Goal: Task Accomplishment & Management: Use online tool/utility

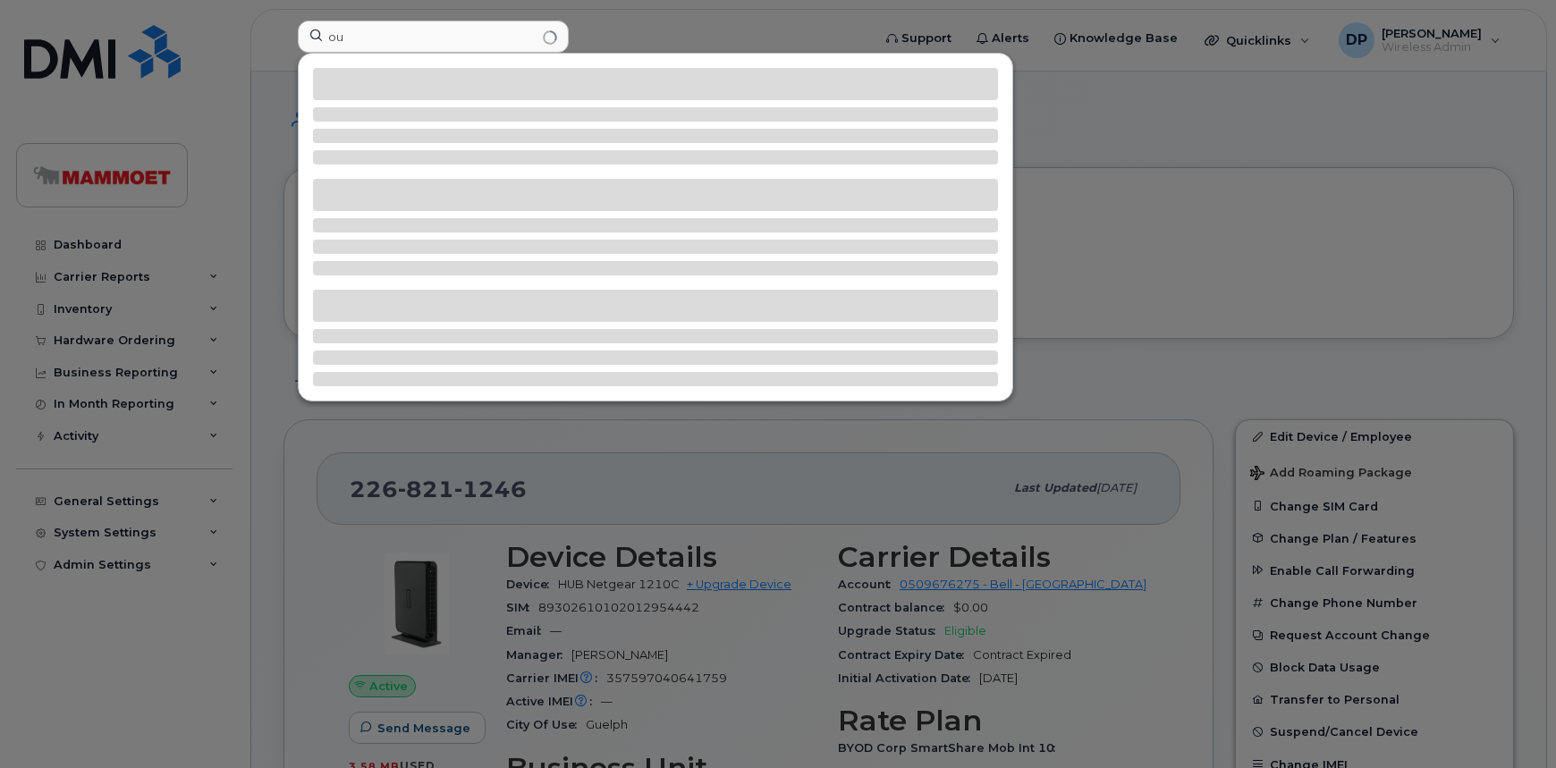
type input "o"
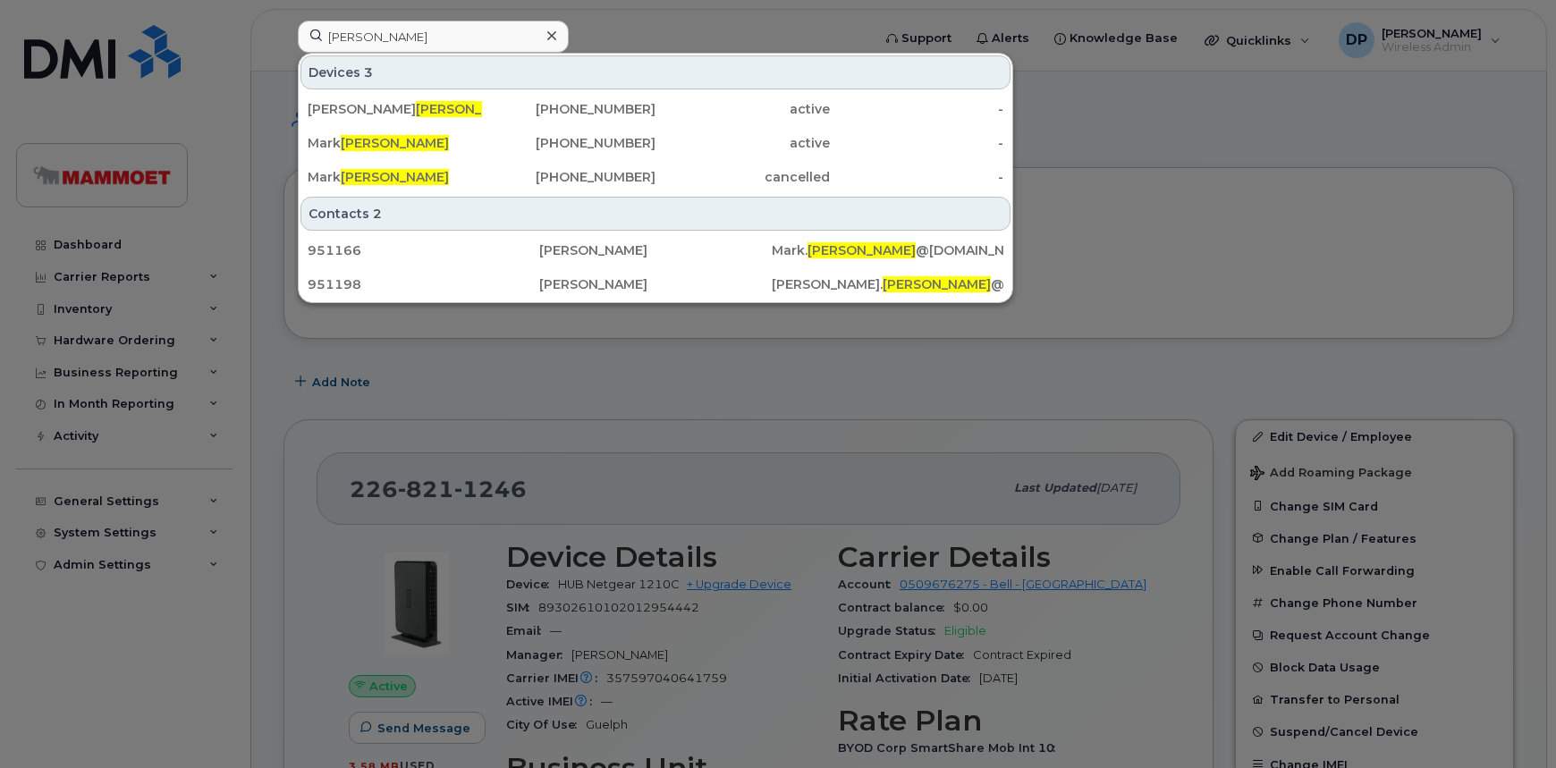
drag, startPoint x: 0, startPoint y: 0, endPoint x: 315, endPoint y: 36, distance: 316.9
click at [315, 36] on input "[PERSON_NAME]" at bounding box center [433, 37] width 271 height 32
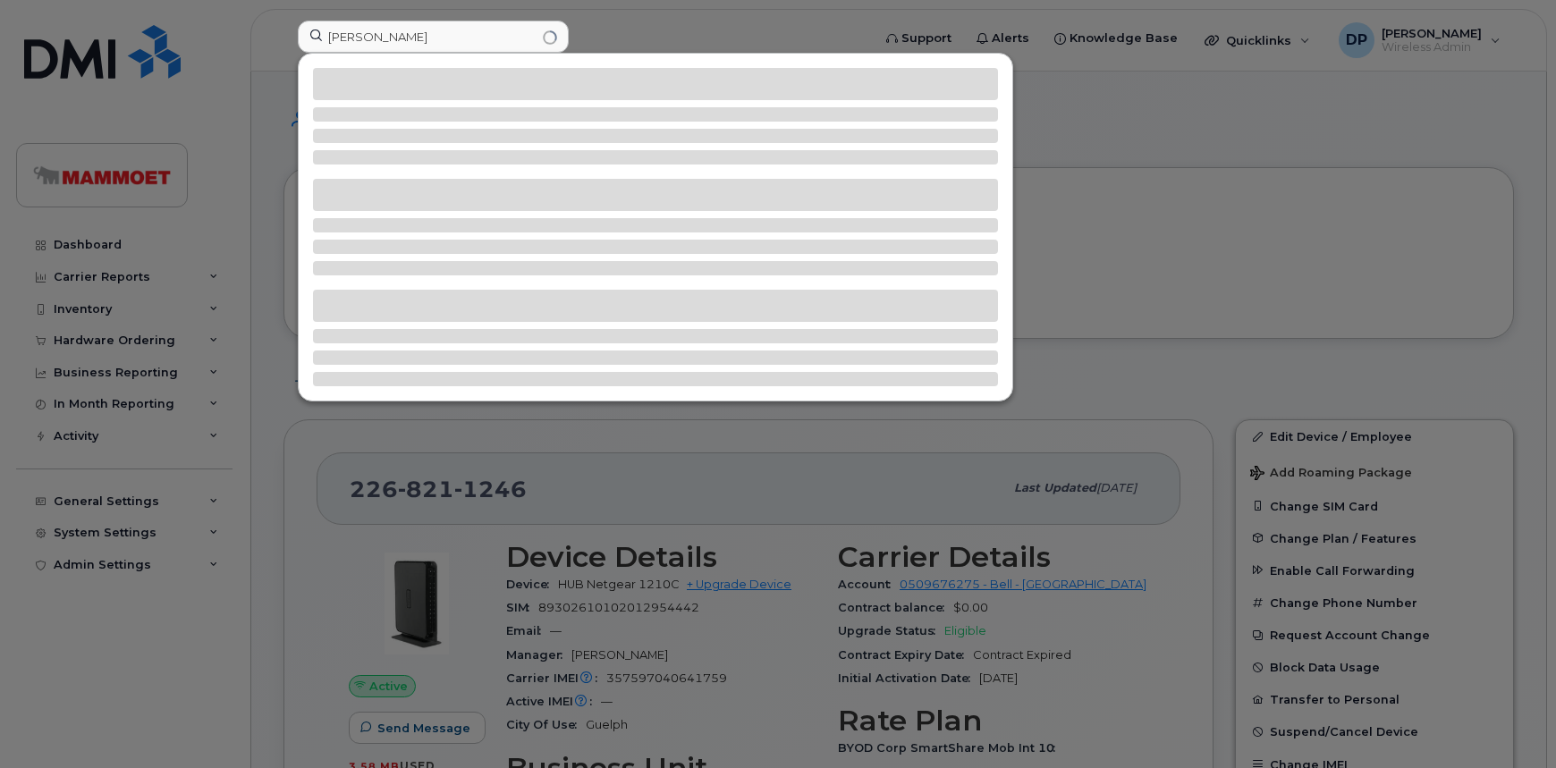
drag, startPoint x: 377, startPoint y: 36, endPoint x: 181, endPoint y: 26, distance: 196.1
click at [284, 26] on div "[PERSON_NAME]" at bounding box center [579, 40] width 590 height 39
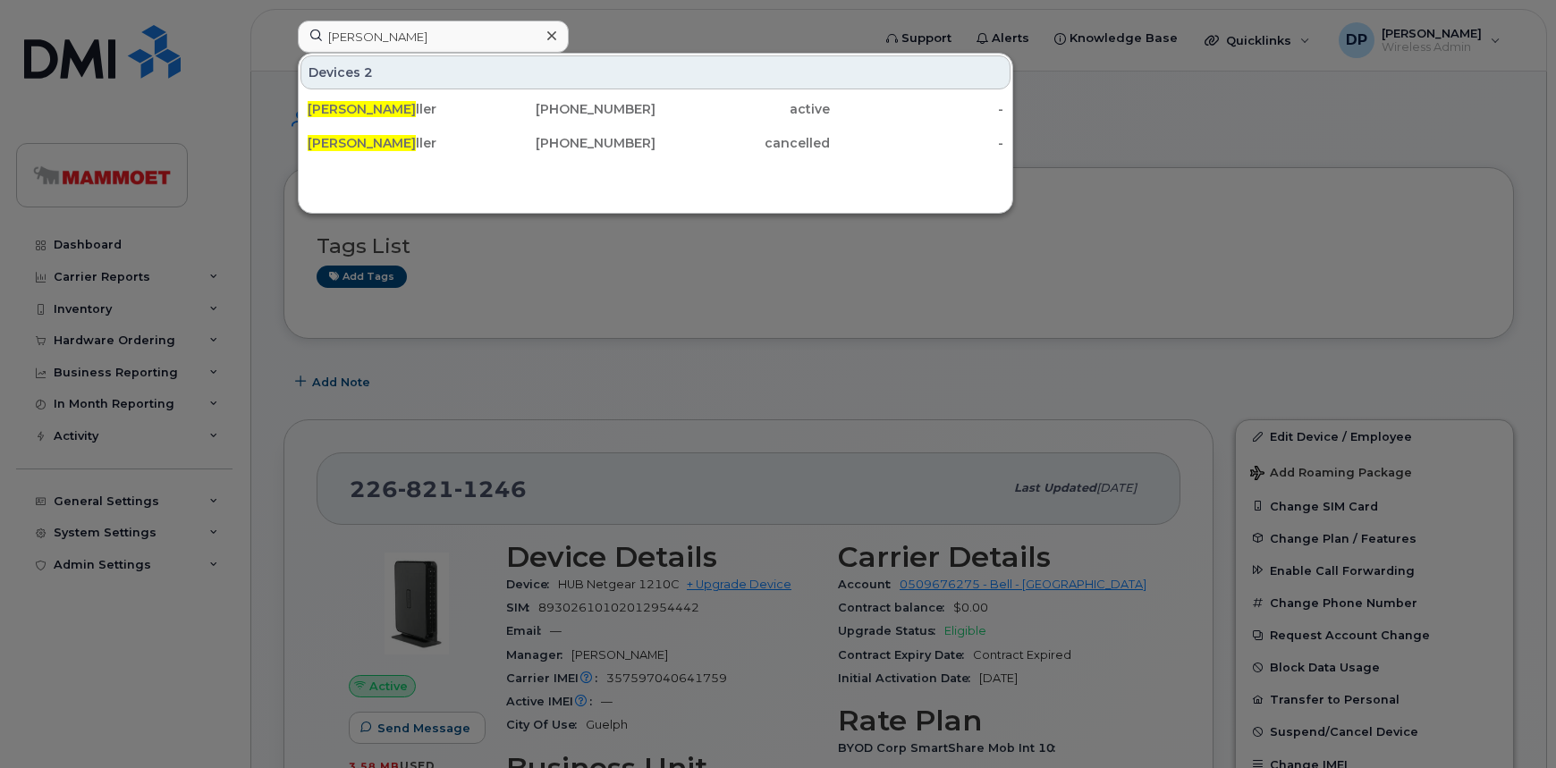
drag, startPoint x: 181, startPoint y: 26, endPoint x: 45, endPoint y: 12, distance: 136.7
click at [45, 13] on div at bounding box center [778, 384] width 1556 height 768
click at [405, 43] on input "[PERSON_NAME]" at bounding box center [433, 37] width 271 height 32
drag, startPoint x: 321, startPoint y: 29, endPoint x: 257, endPoint y: 28, distance: 64.4
click at [284, 28] on div "[PERSON_NAME] Devices 2 [PERSON_NAME] ller [PHONE_NUMBER] active - [PERSON_NAME…" at bounding box center [579, 40] width 590 height 39
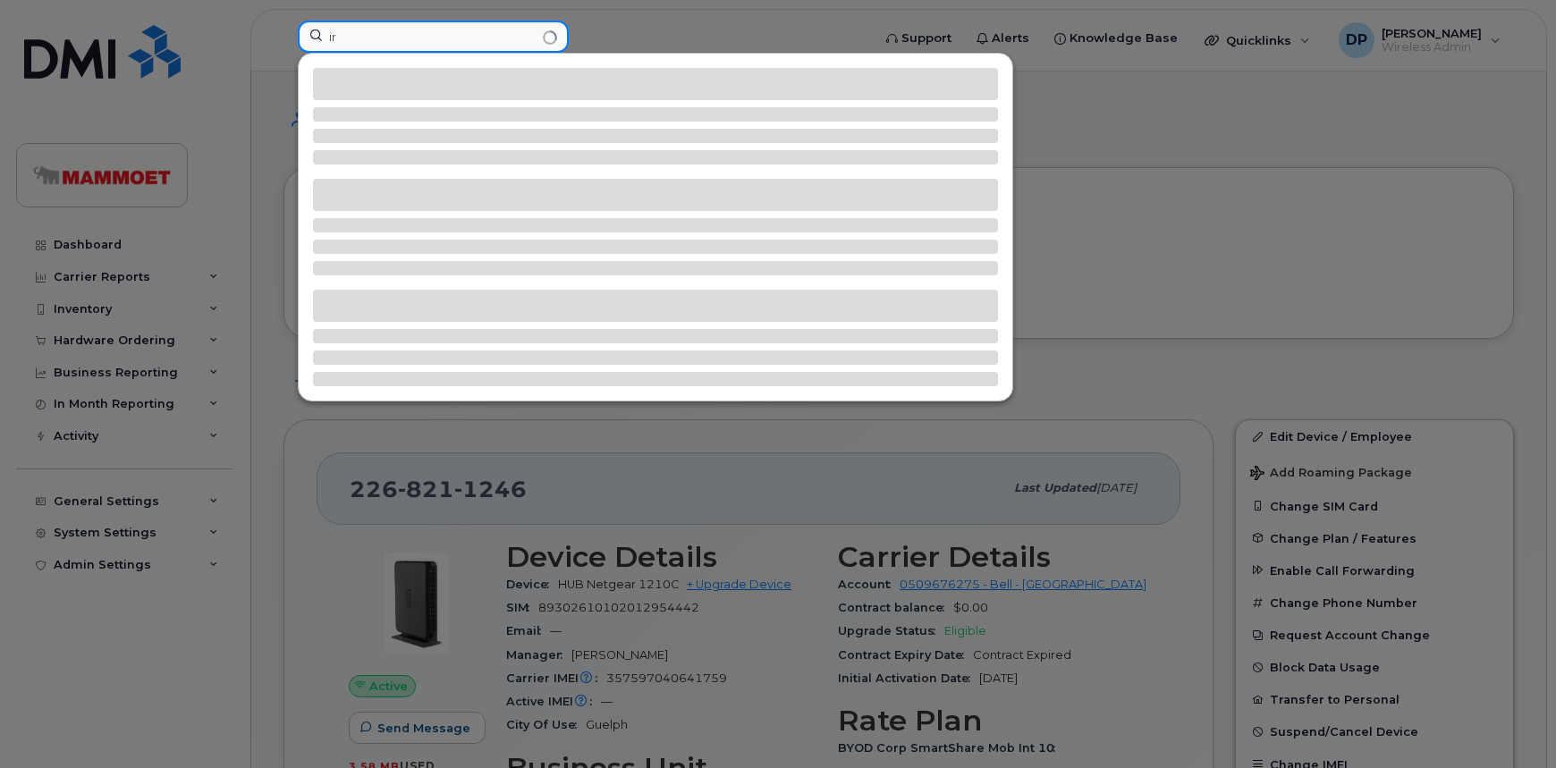
type input "i"
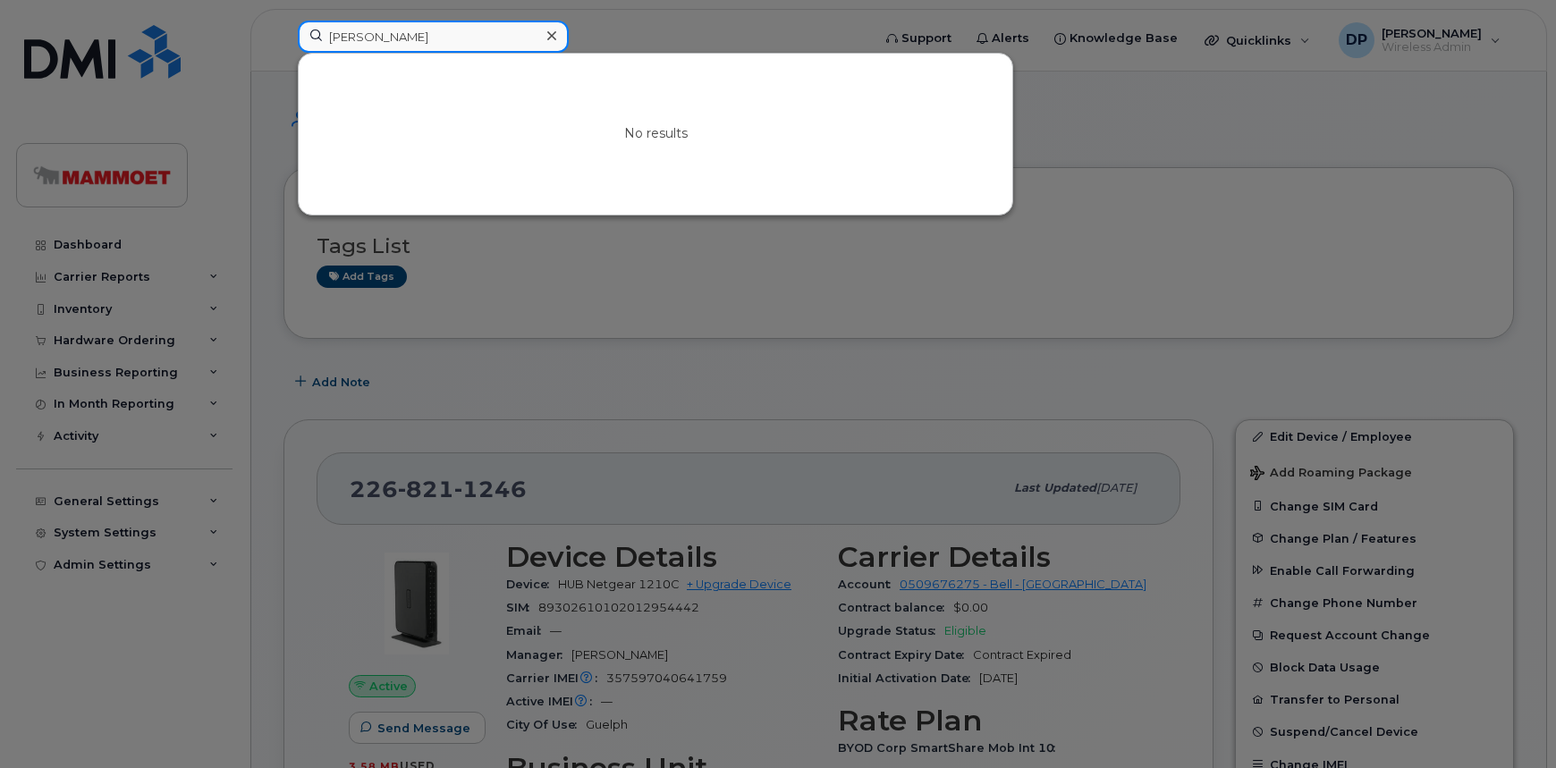
click at [393, 38] on input "[PERSON_NAME]" at bounding box center [433, 37] width 271 height 32
drag, startPoint x: 359, startPoint y: 35, endPoint x: 195, endPoint y: 32, distance: 163.7
click at [284, 32] on div "[PERSON_NAME] No results" at bounding box center [579, 40] width 590 height 39
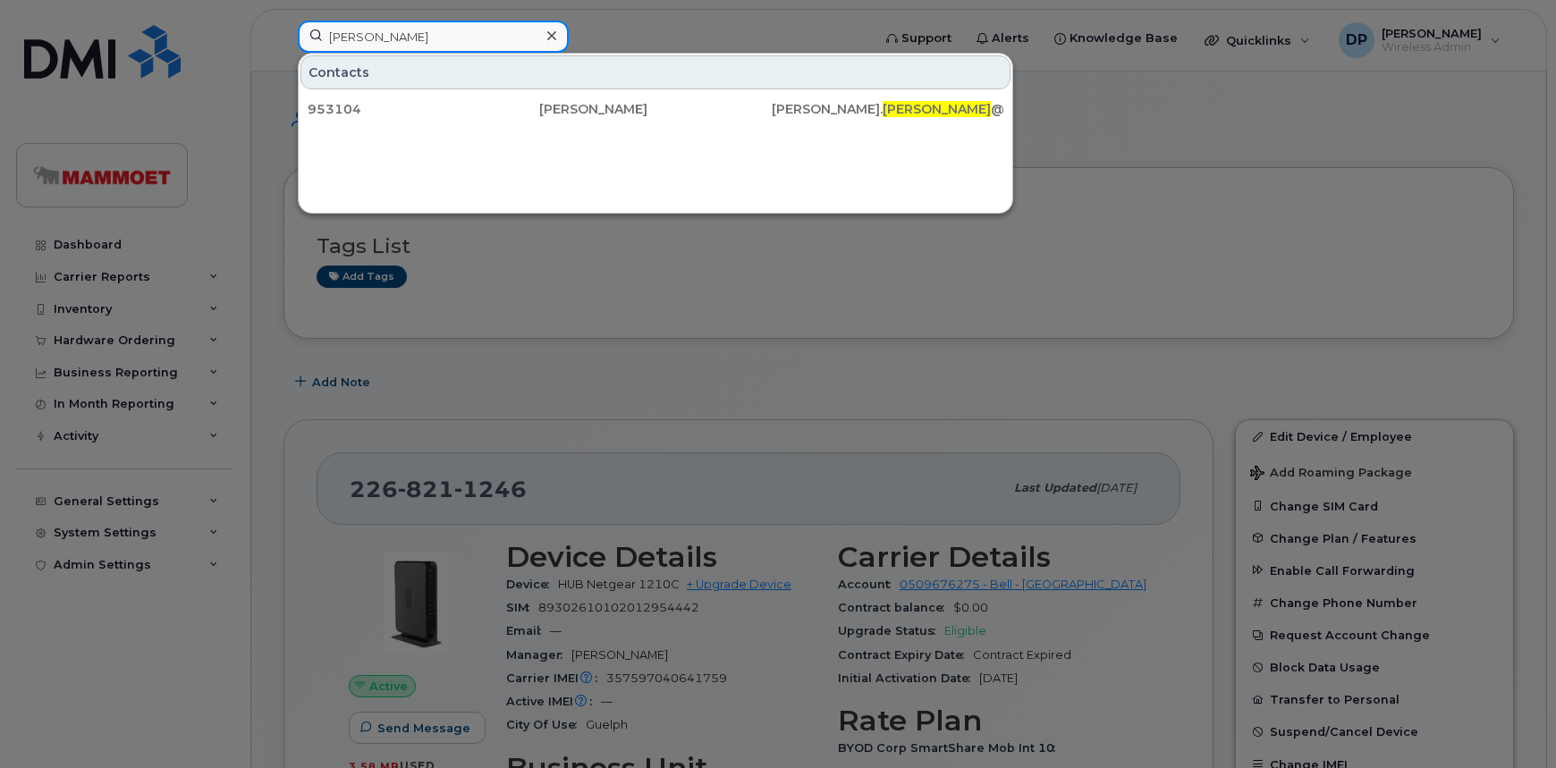
type input "[PERSON_NAME]"
click at [500, 360] on div at bounding box center [778, 384] width 1556 height 768
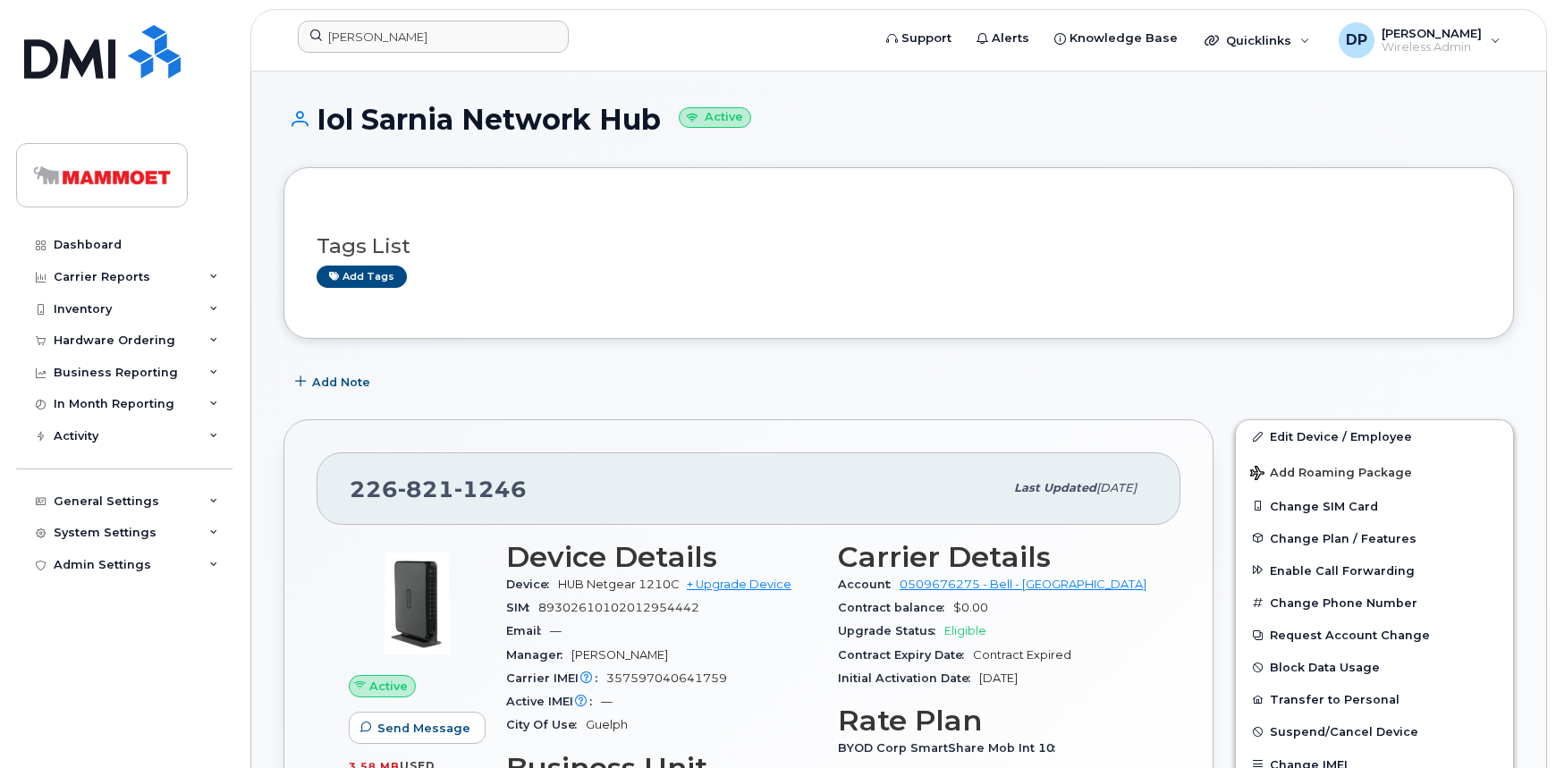
click at [97, 310] on div "Inventory" at bounding box center [83, 309] width 58 height 14
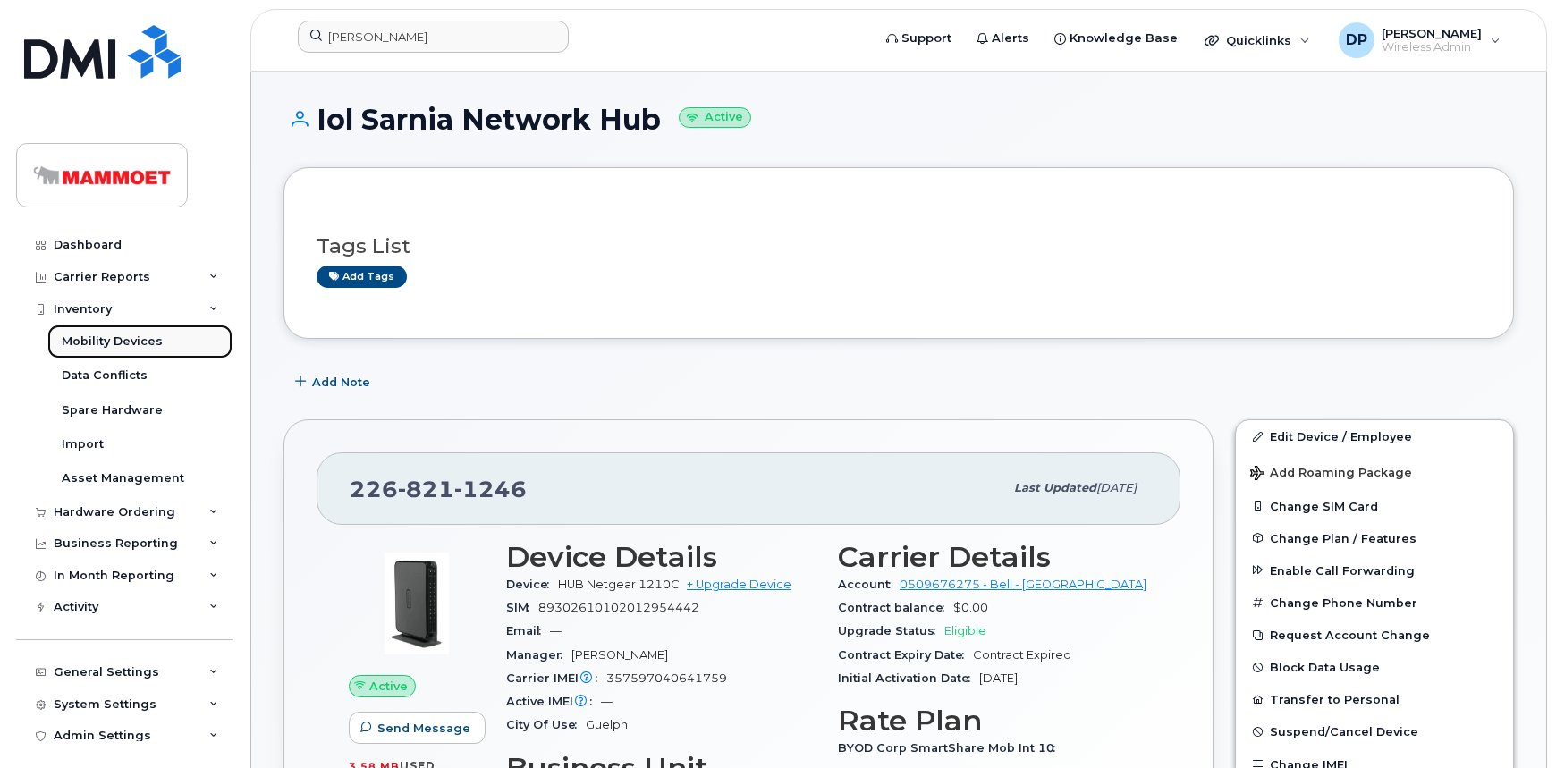
click at [96, 339] on div "Mobility Devices" at bounding box center [112, 342] width 101 height 16
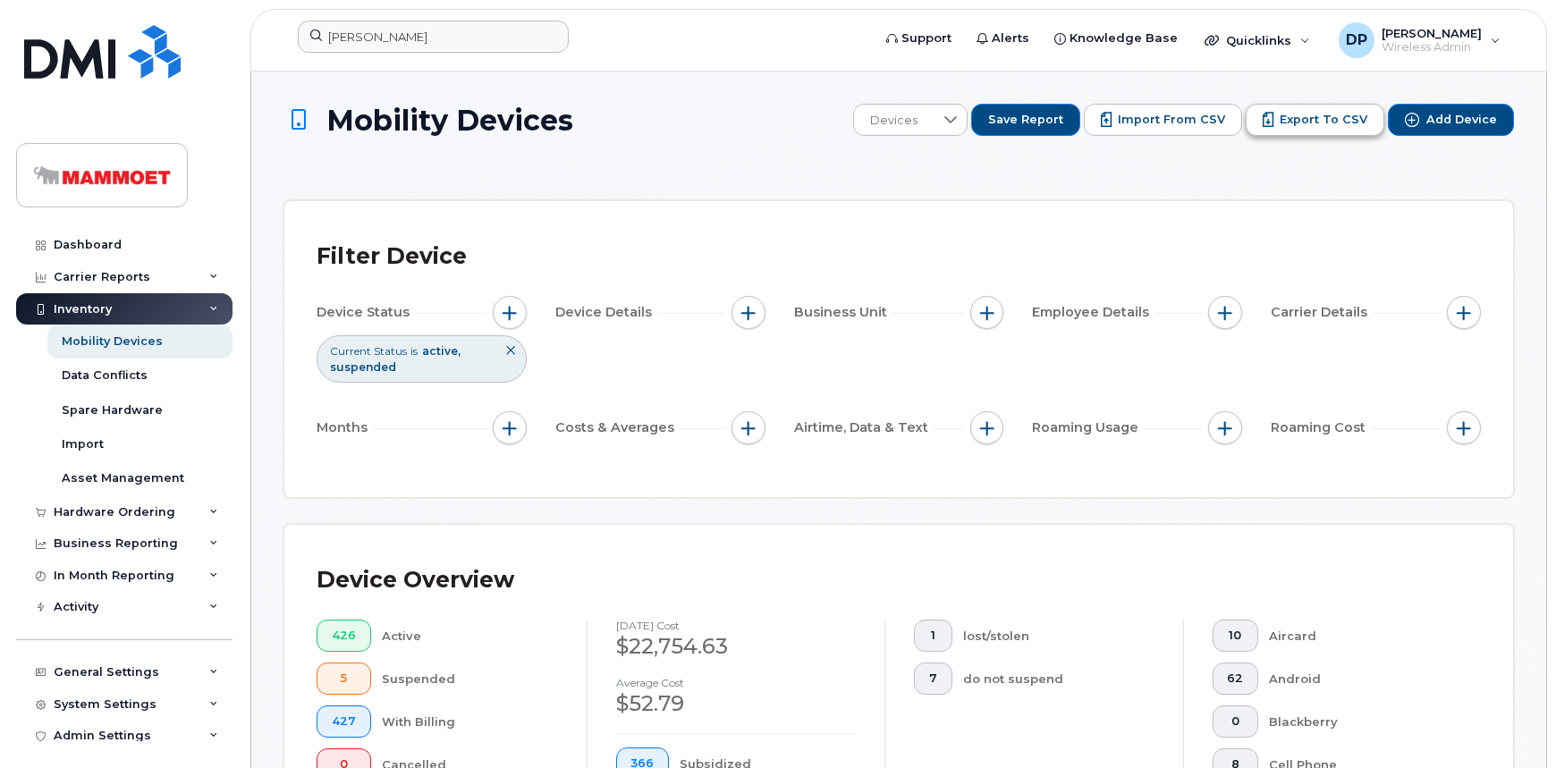
click at [1316, 119] on span "Export to CSV" at bounding box center [1324, 120] width 88 height 16
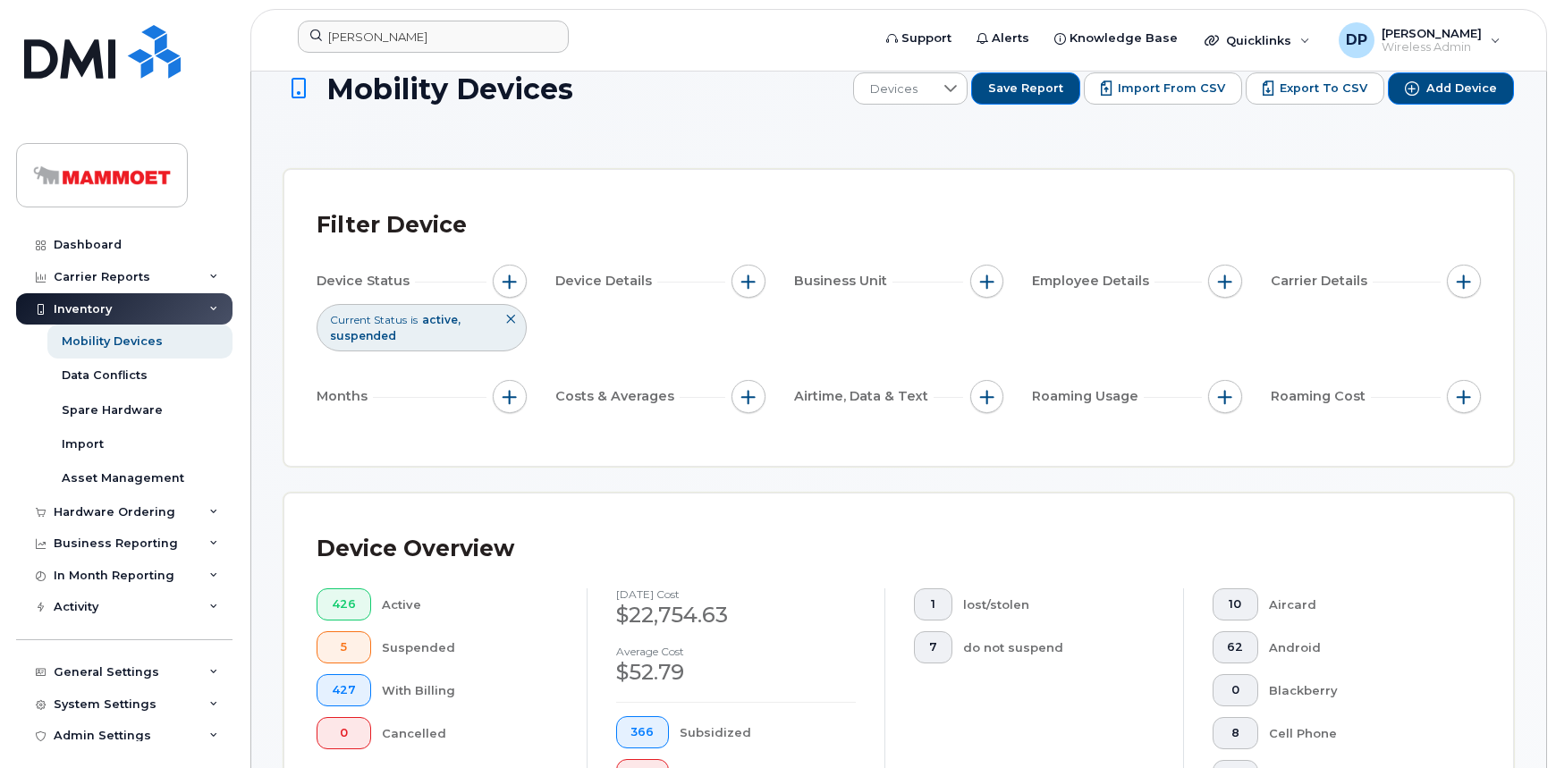
scroll to position [81, 0]
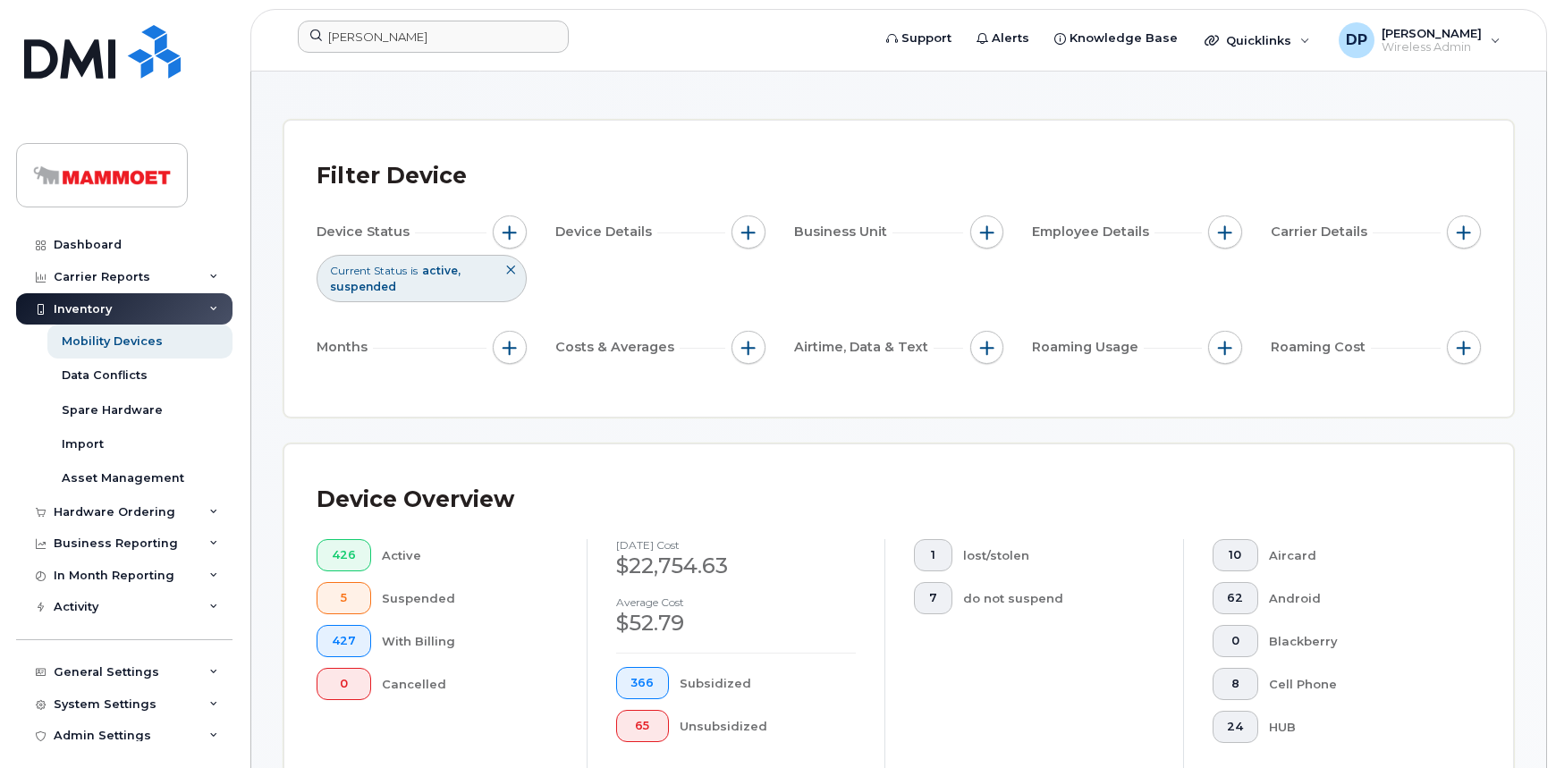
click at [818, 21] on form "[PERSON_NAME]" at bounding box center [579, 37] width 562 height 32
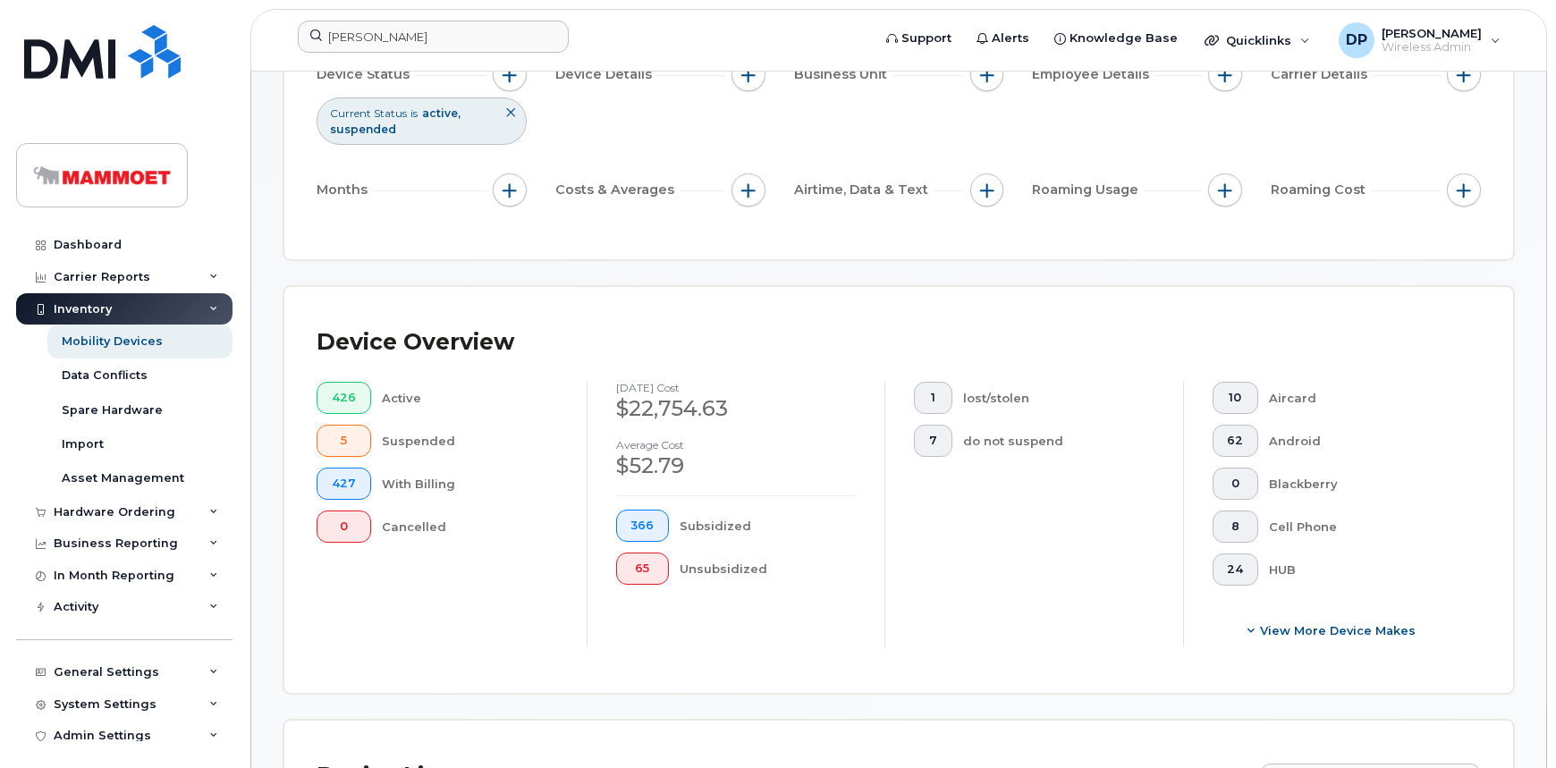
scroll to position [243, 0]
